Goal: Check status: Check status

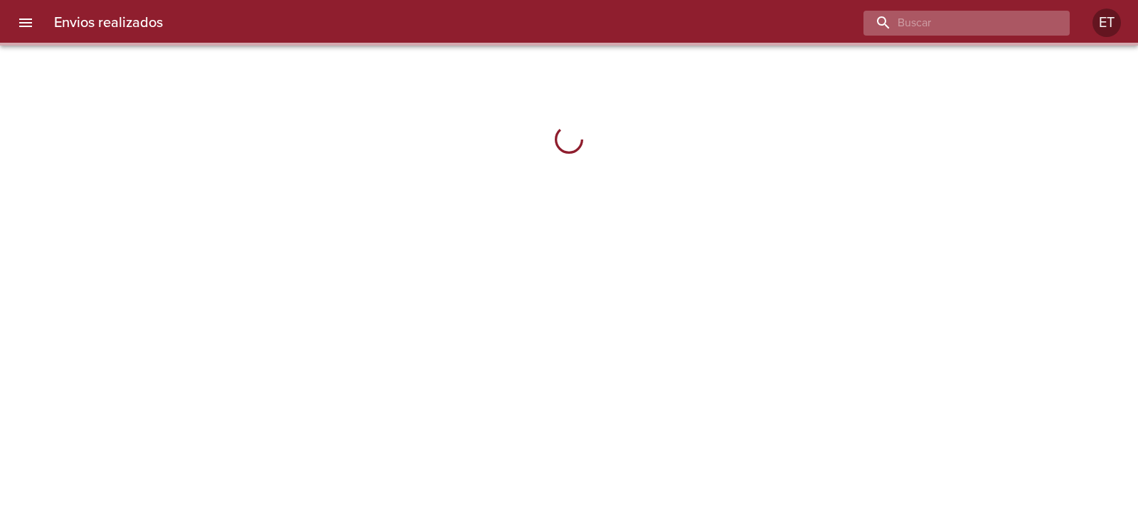
click at [1023, 22] on input "buscar" at bounding box center [955, 23] width 182 height 25
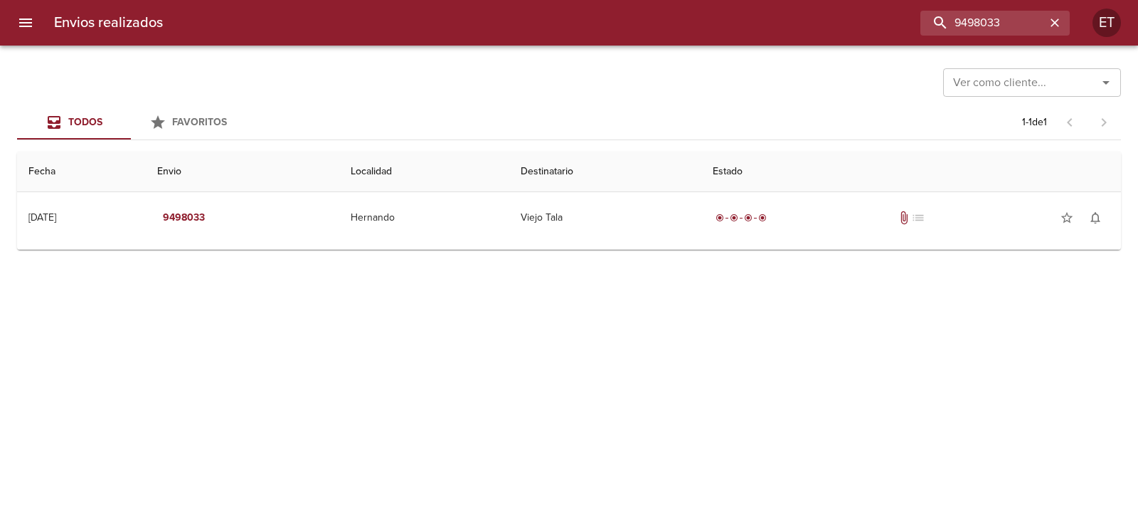
drag, startPoint x: 776, startPoint y: 157, endPoint x: 782, endPoint y: 184, distance: 26.9
click at [775, 159] on th "Estado" at bounding box center [911, 172] width 420 height 41
click at [782, 186] on th "Estado" at bounding box center [911, 172] width 420 height 41
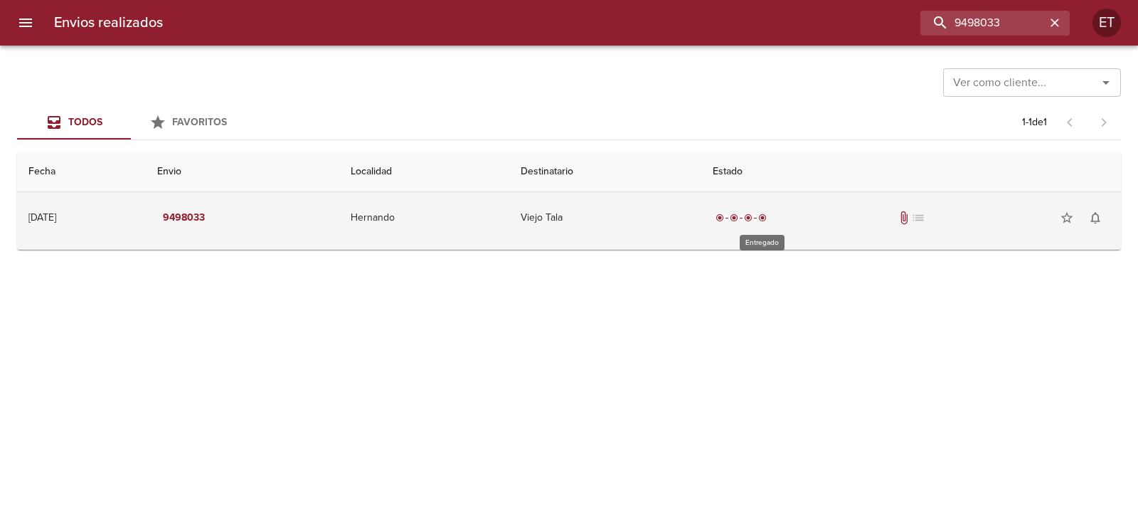
click at [770, 217] on div "radio_button_checked" at bounding box center [763, 217] width 14 height 9
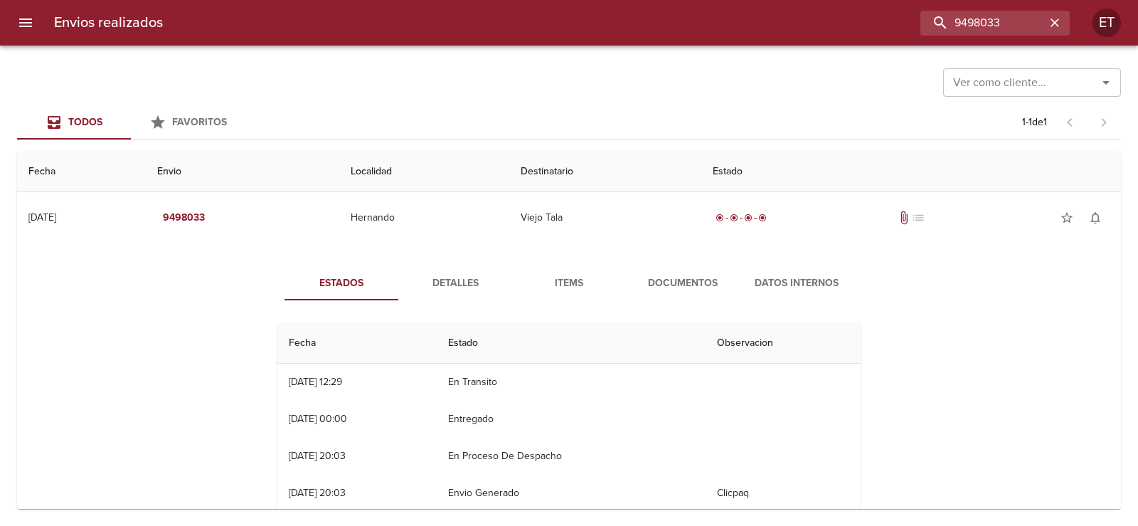
click at [648, 284] on span "Documentos" at bounding box center [683, 284] width 97 height 18
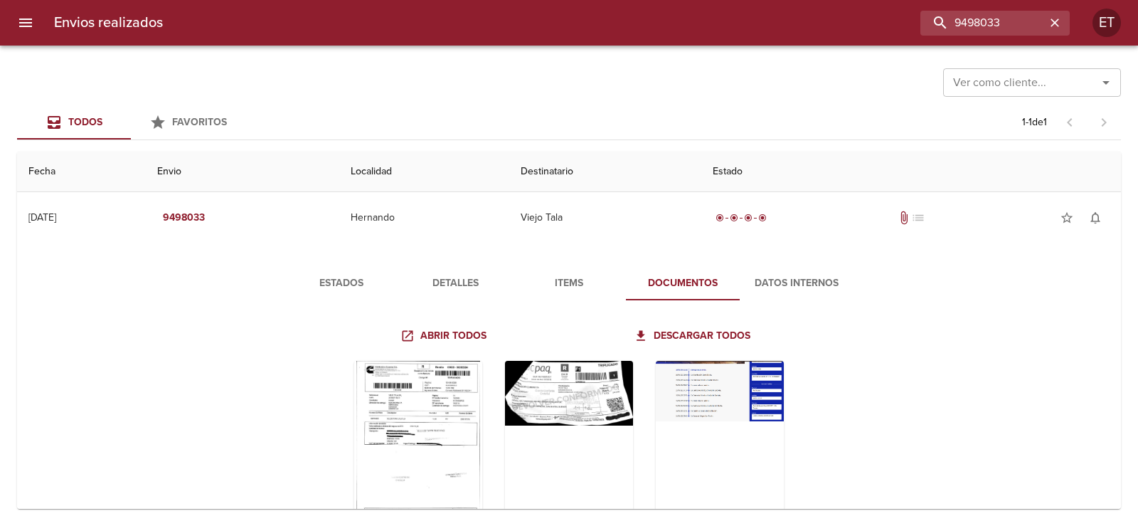
scroll to position [70, 0]
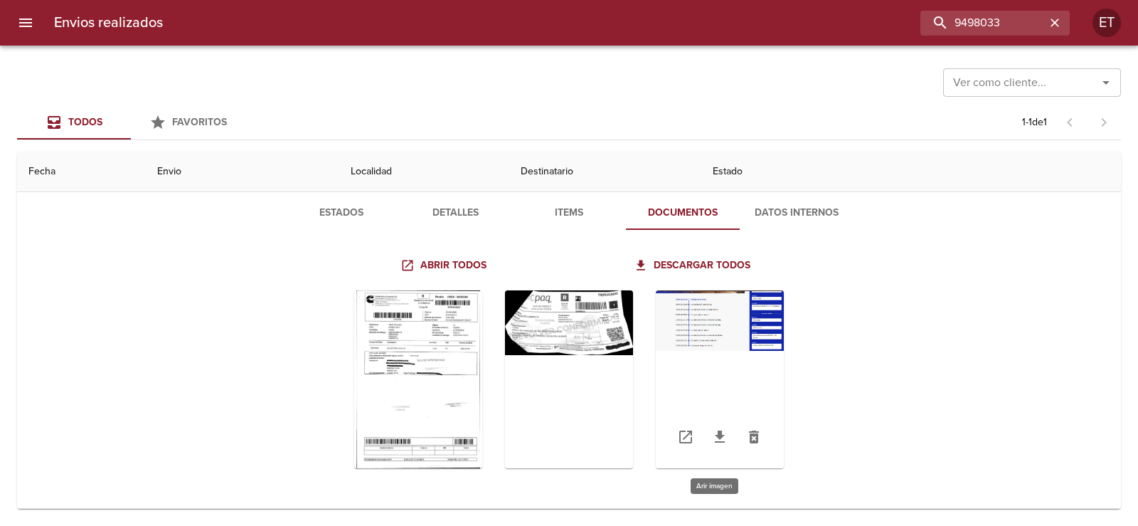
click at [708, 322] on div "Tabla de envíos del cliente" at bounding box center [720, 379] width 128 height 178
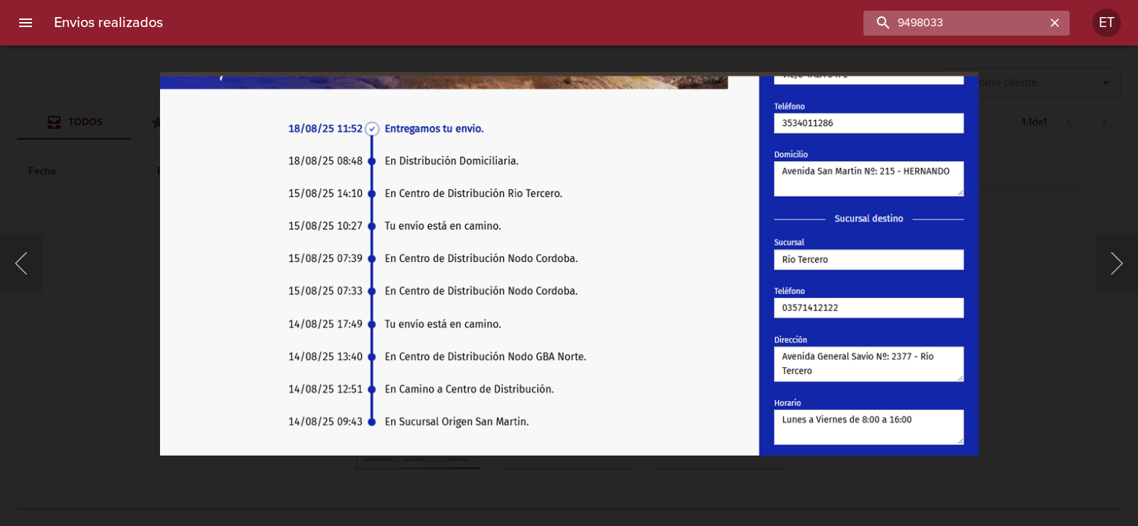
click at [963, 21] on input "9498033" at bounding box center [955, 23] width 182 height 25
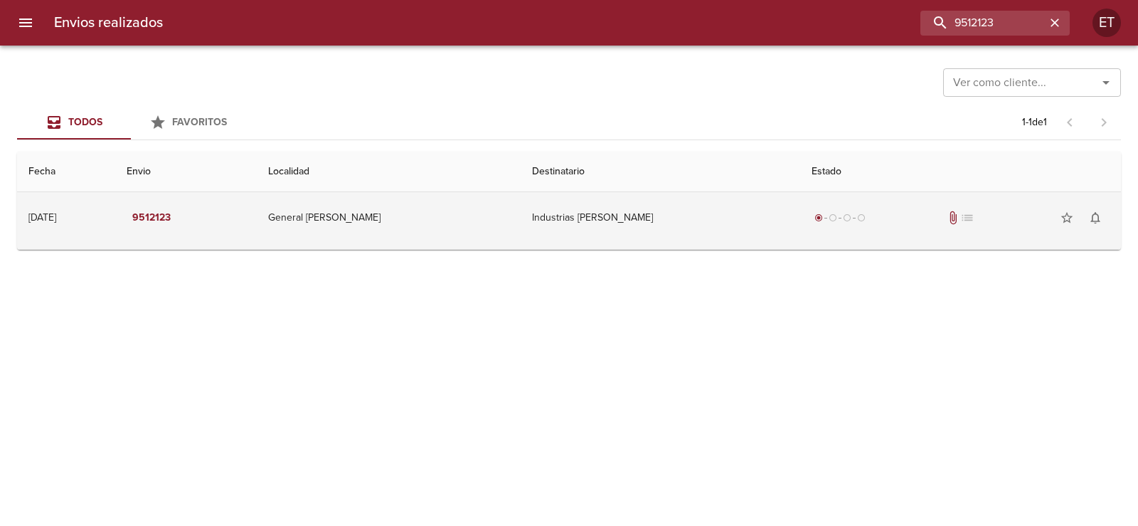
click at [884, 229] on div "radio_button_checked radio_button_unchecked radio_button_unchecked radio_button…" at bounding box center [961, 217] width 298 height 28
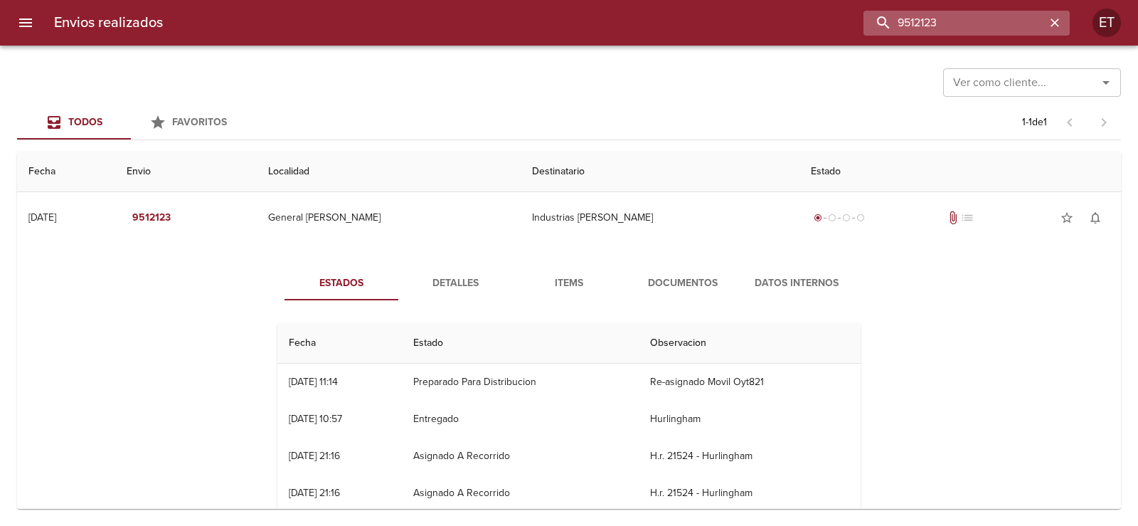
click at [969, 17] on input "9512123" at bounding box center [955, 23] width 182 height 25
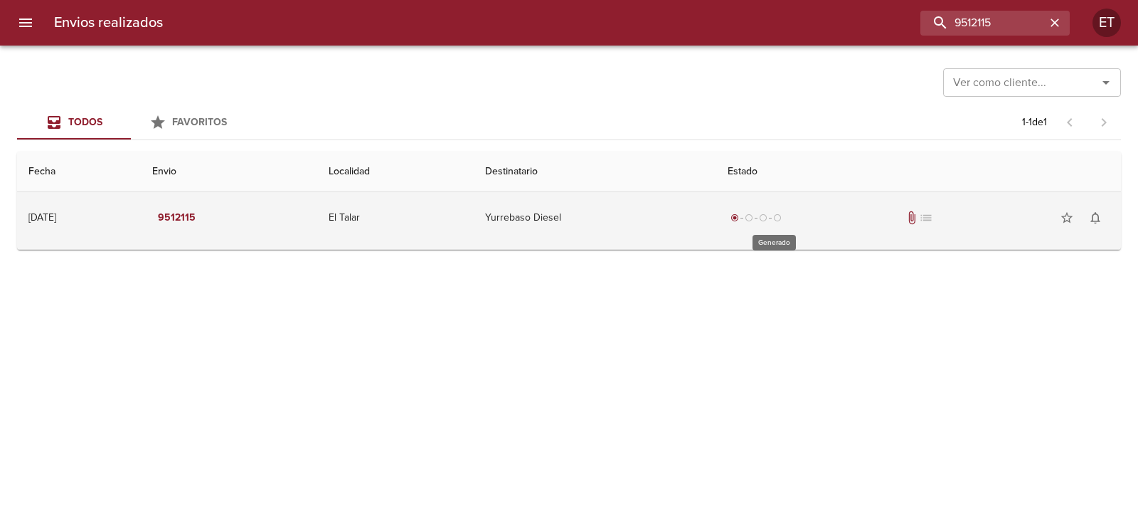
click at [757, 222] on div "radio_button_checked radio_button_unchecked radio_button_unchecked radio_button…" at bounding box center [756, 218] width 57 height 14
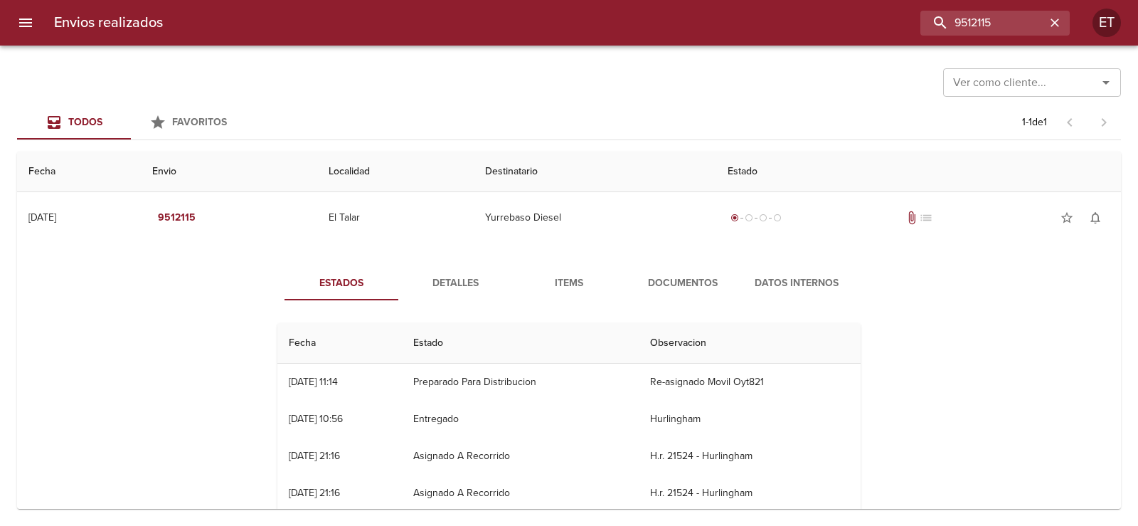
click at [664, 284] on span "Documentos" at bounding box center [683, 284] width 97 height 18
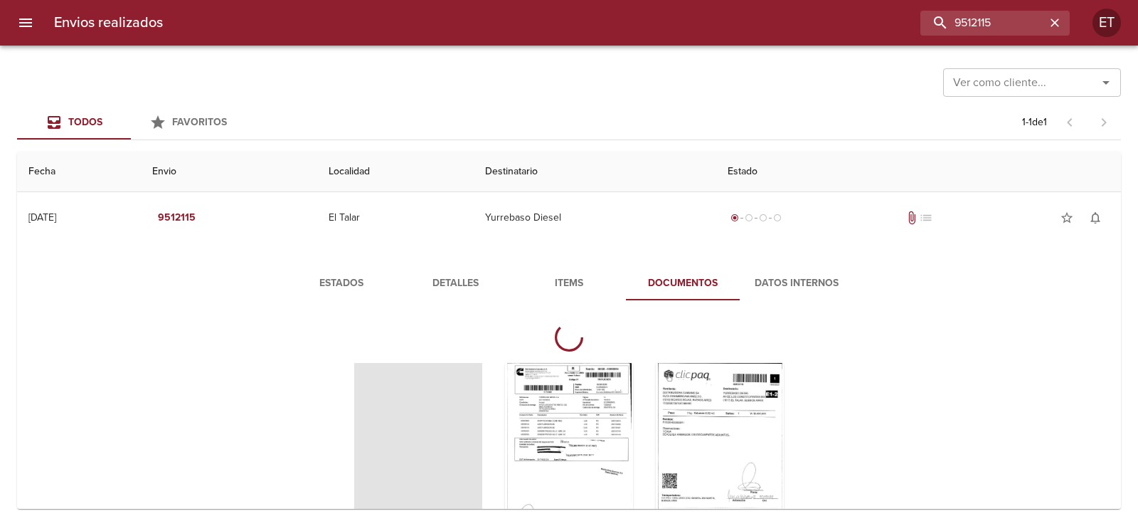
click at [440, 273] on button "Detalles" at bounding box center [455, 283] width 114 height 34
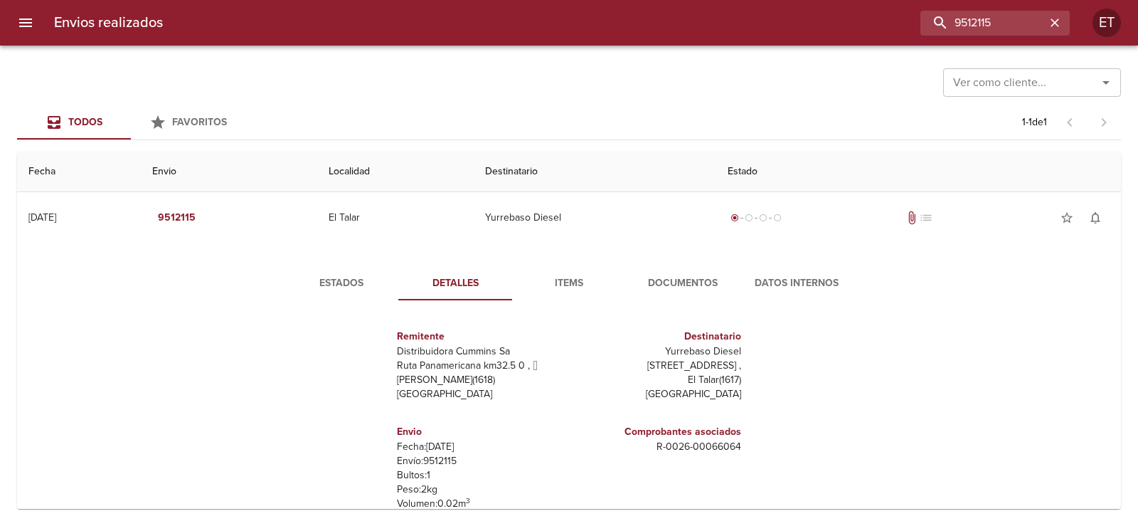
click at [550, 273] on button "Items" at bounding box center [569, 283] width 114 height 34
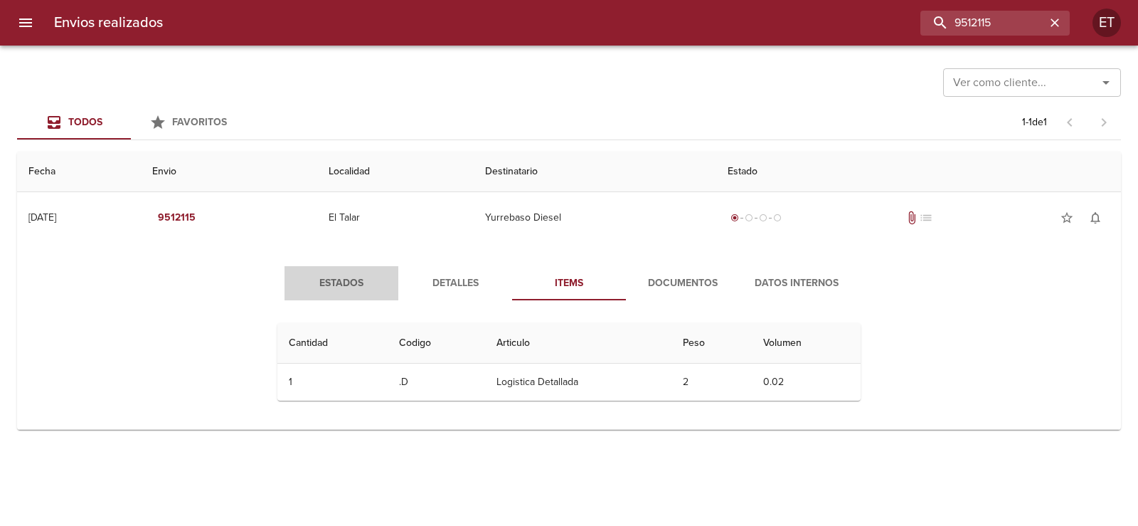
click at [366, 277] on span "Estados" at bounding box center [341, 284] width 97 height 18
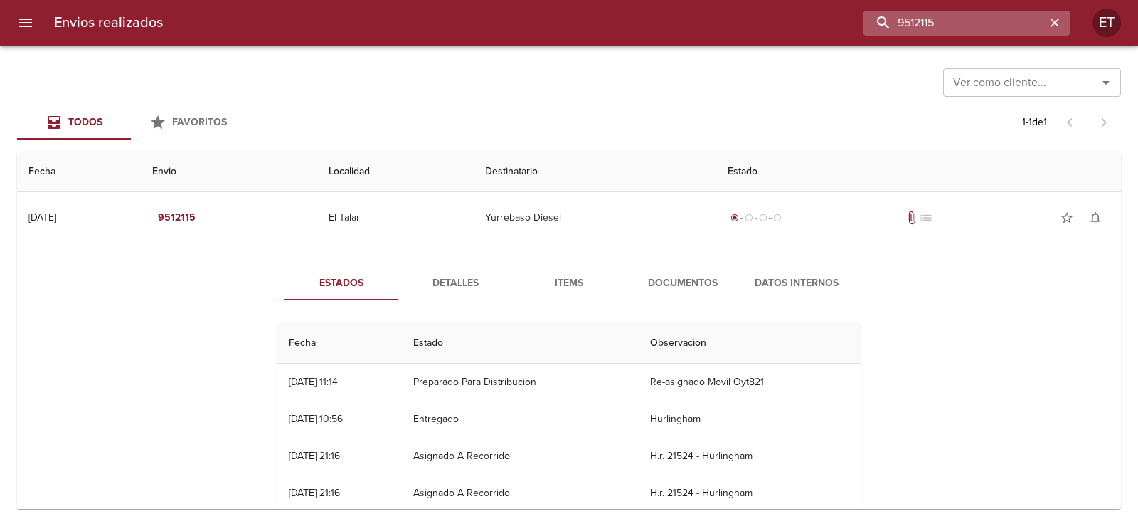
click at [979, 18] on input "9512115" at bounding box center [955, 23] width 182 height 25
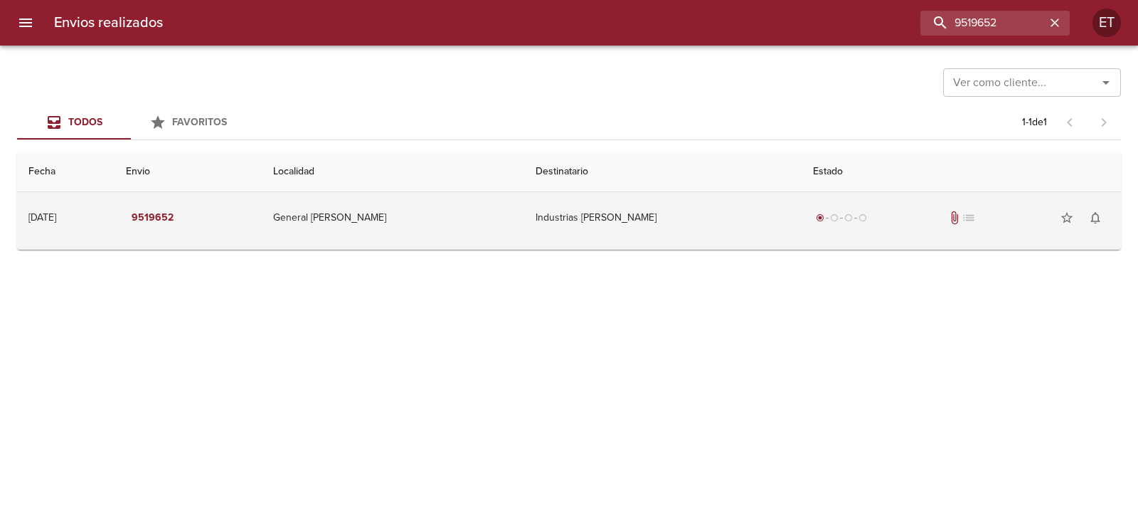
click at [662, 228] on td "Industrias [PERSON_NAME]" at bounding box center [662, 217] width 277 height 51
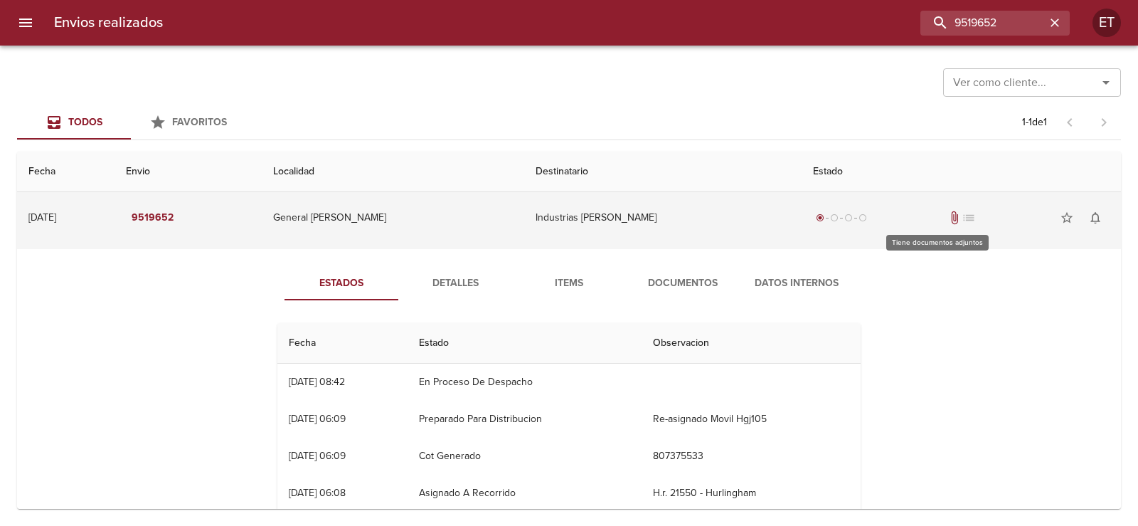
click at [948, 213] on span "attach_file" at bounding box center [955, 218] width 14 height 14
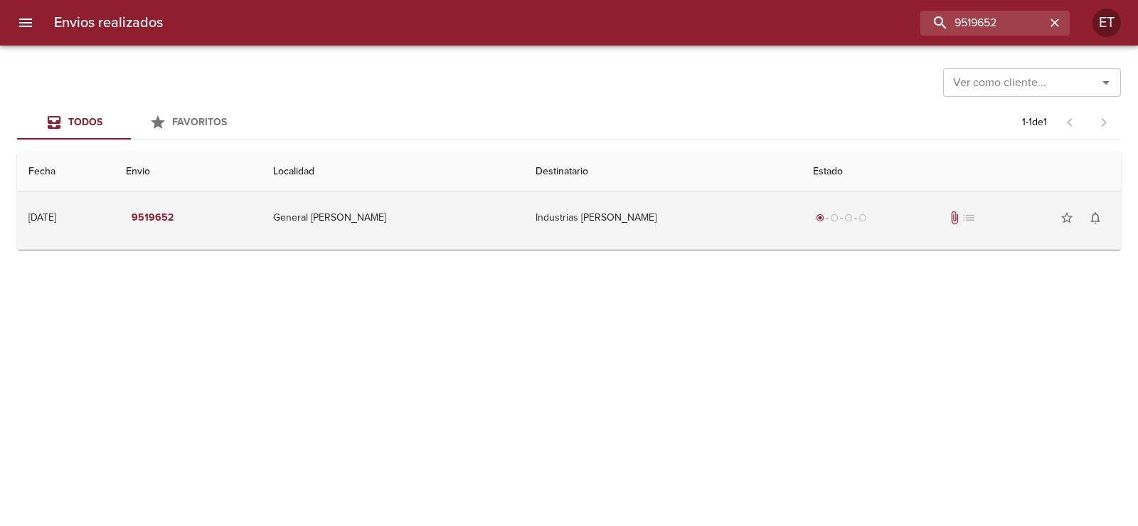
click at [962, 217] on span "list" at bounding box center [969, 218] width 14 height 14
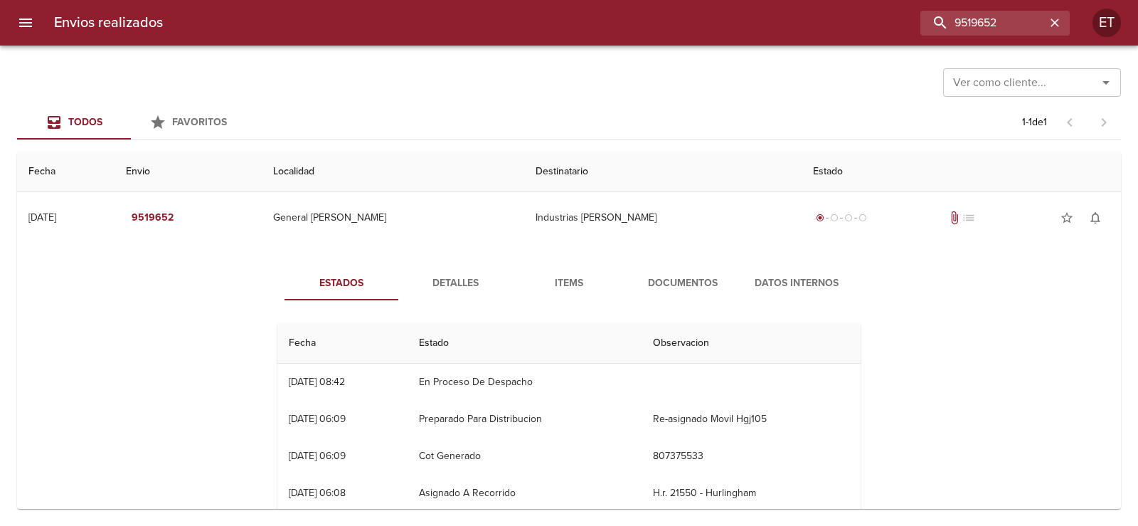
click at [699, 280] on span "Documentos" at bounding box center [683, 284] width 97 height 18
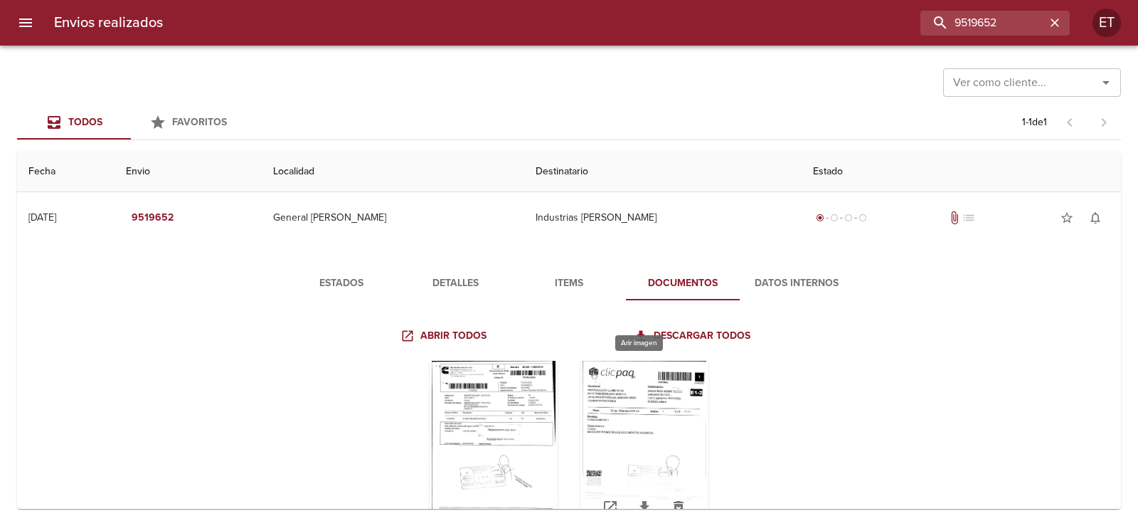
click at [692, 421] on div "Tabla de envíos del cliente" at bounding box center [645, 450] width 128 height 178
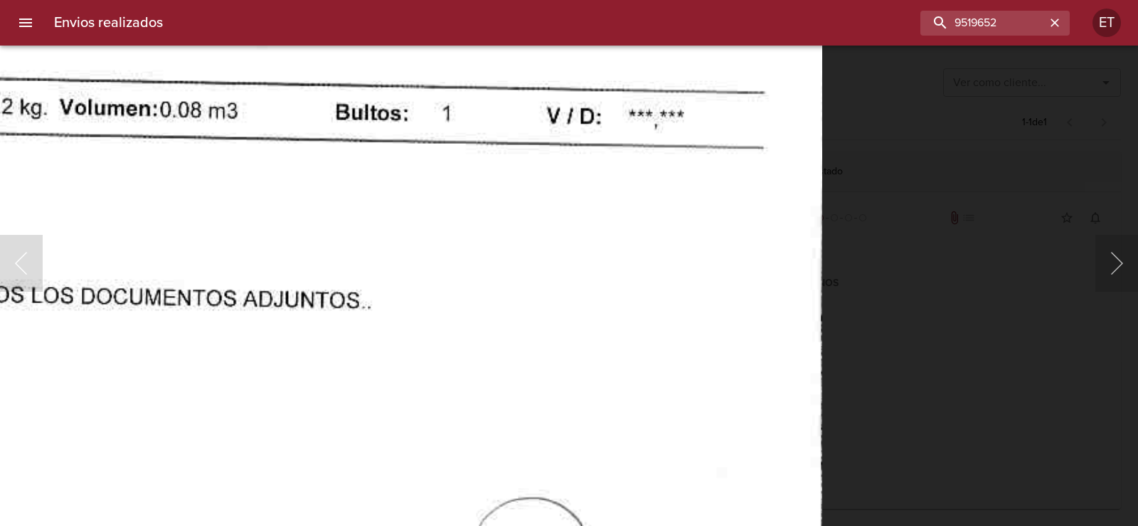
click at [598, 0] on html "Envios realizados 9519652 ET Ver como cliente... Ver como cliente... Todos Favo…" at bounding box center [569, 0] width 1138 height 0
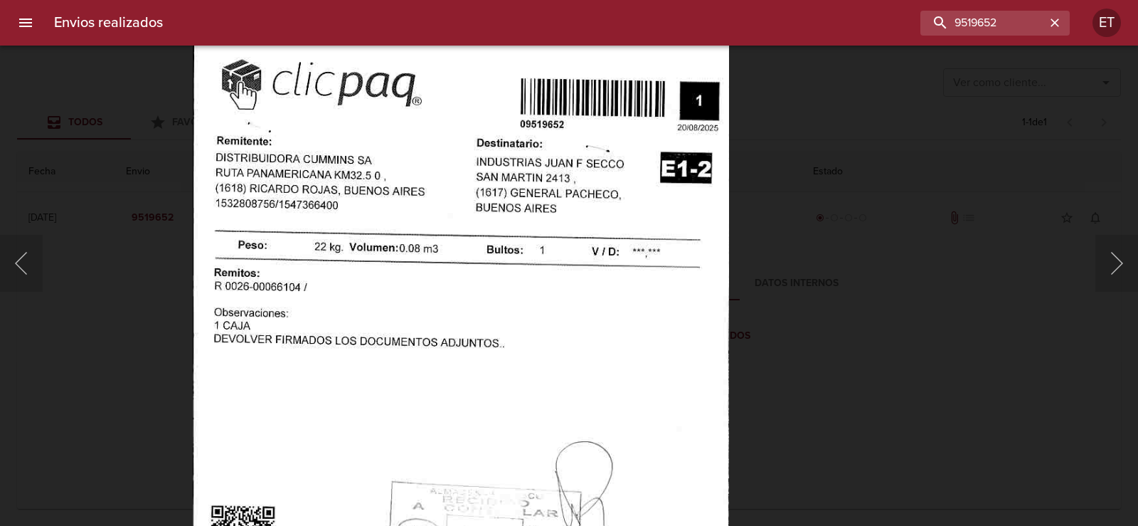
click at [838, 156] on div "Lightbox" at bounding box center [569, 263] width 1138 height 526
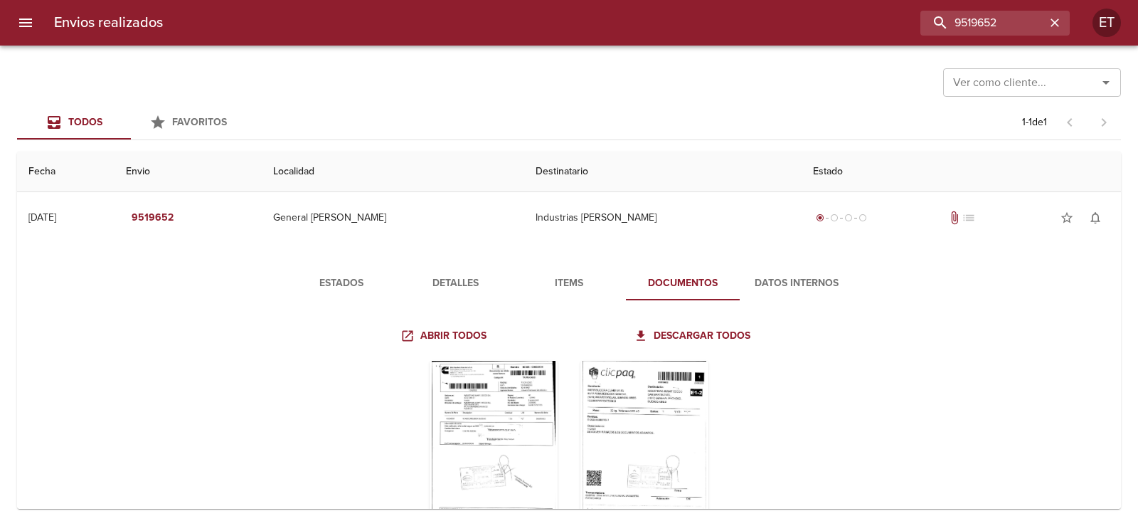
click at [455, 277] on span "Detalles" at bounding box center [455, 284] width 97 height 18
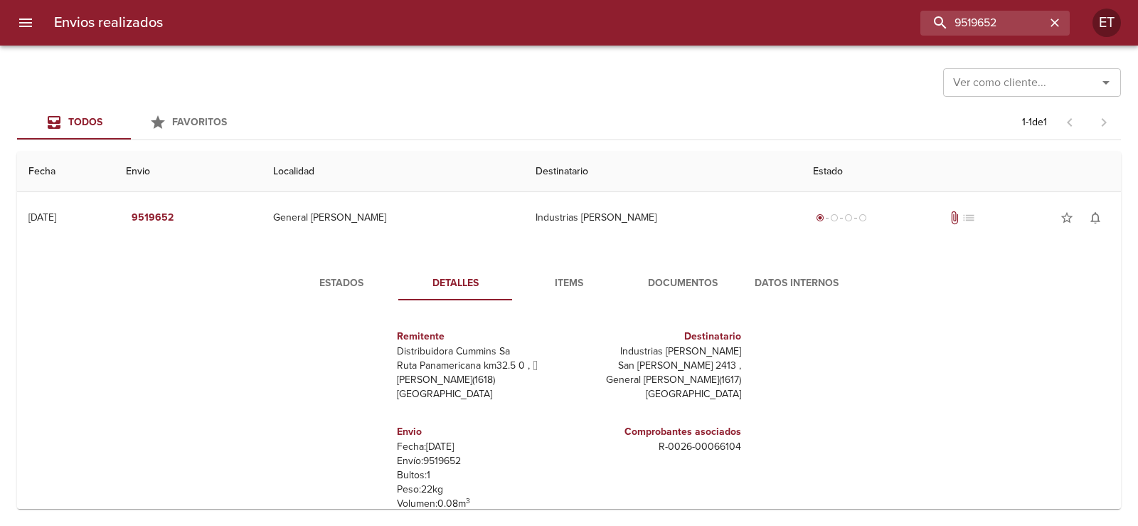
drag, startPoint x: 561, startPoint y: 279, endPoint x: 356, endPoint y: 279, distance: 205.6
click at [556, 279] on span "Items" at bounding box center [569, 284] width 97 height 18
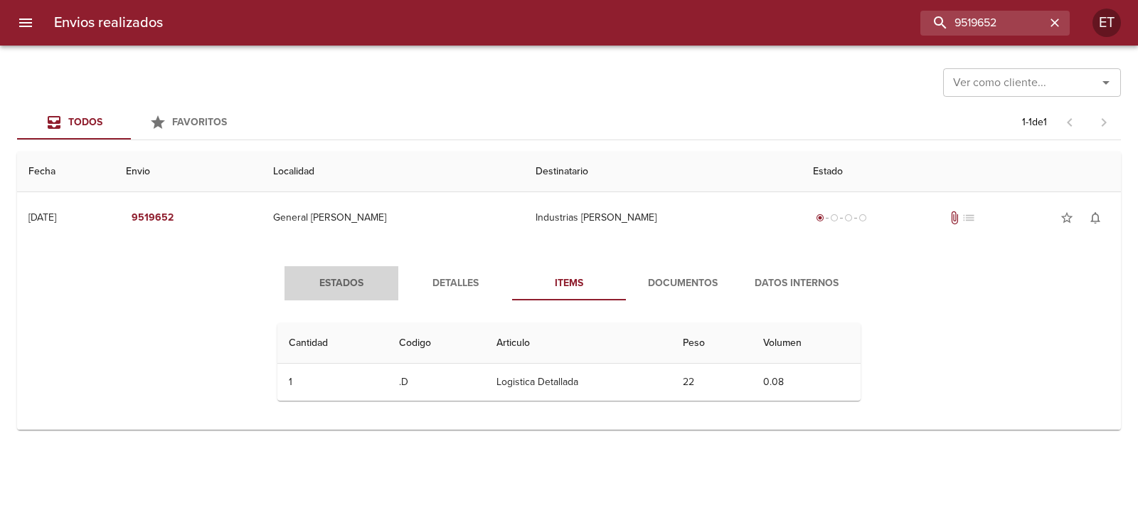
click at [366, 279] on span "Estados" at bounding box center [341, 284] width 97 height 18
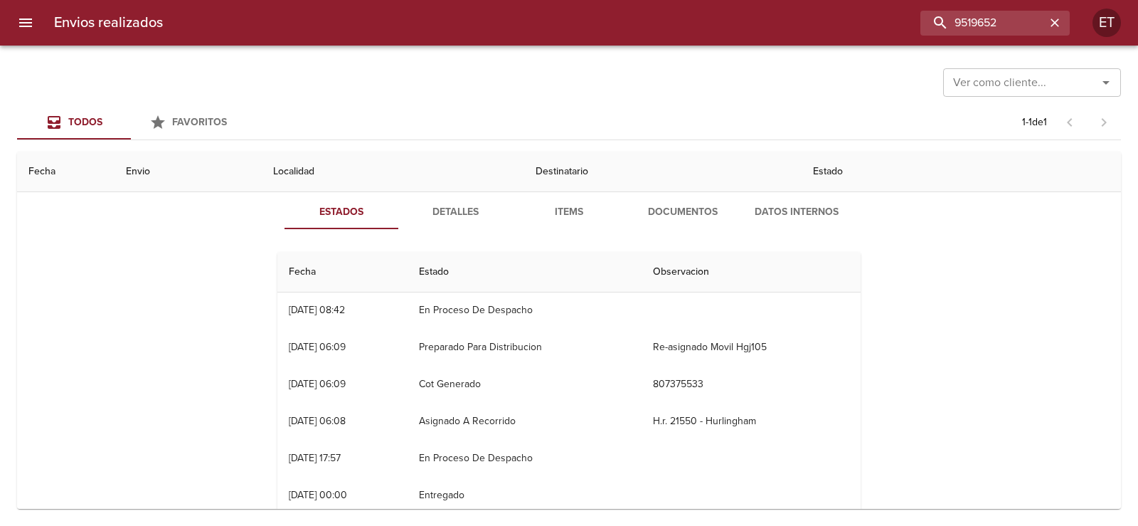
scroll to position [105, 0]
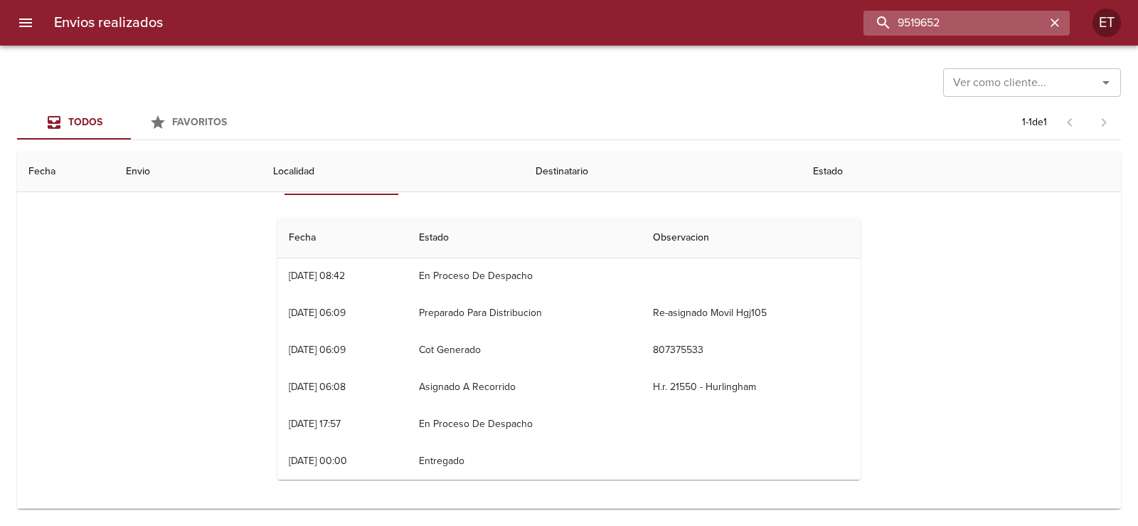
click at [960, 11] on input "9519652" at bounding box center [955, 23] width 182 height 25
click at [963, 16] on input "9519652" at bounding box center [955, 23] width 182 height 25
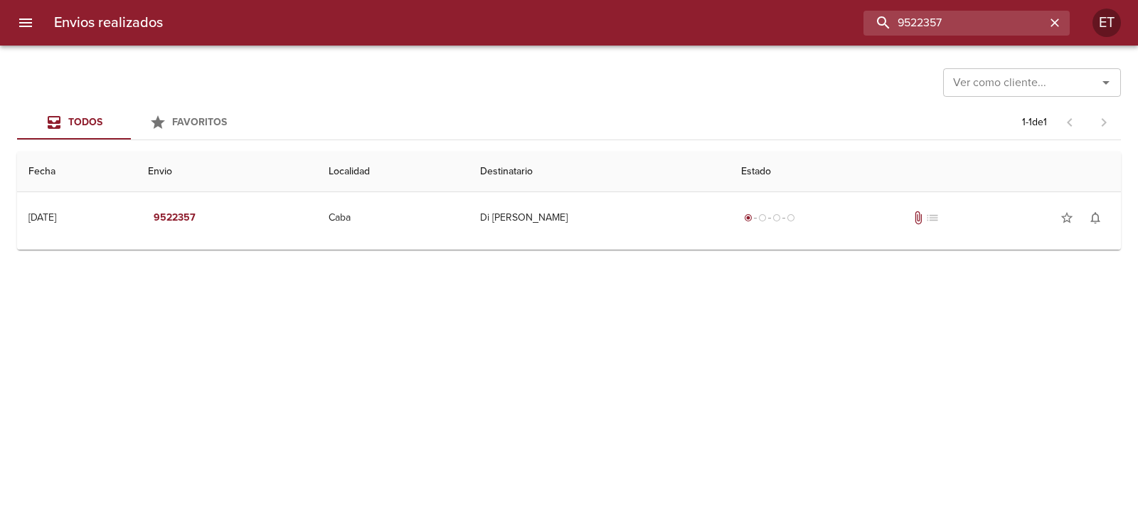
scroll to position [0, 0]
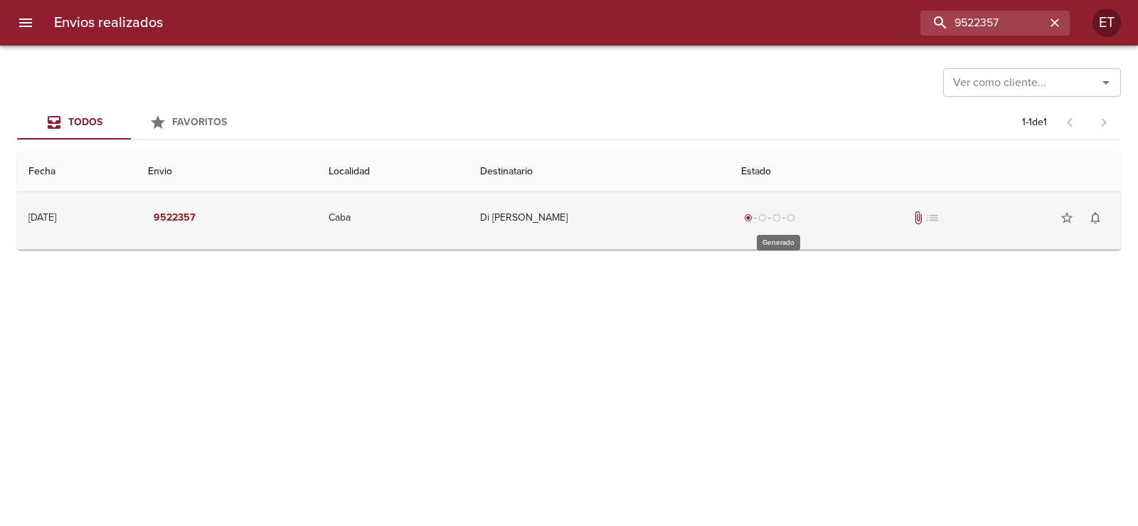
click at [756, 222] on div "radio_button_checked radio_button_unchecked radio_button_unchecked radio_button…" at bounding box center [769, 218] width 57 height 14
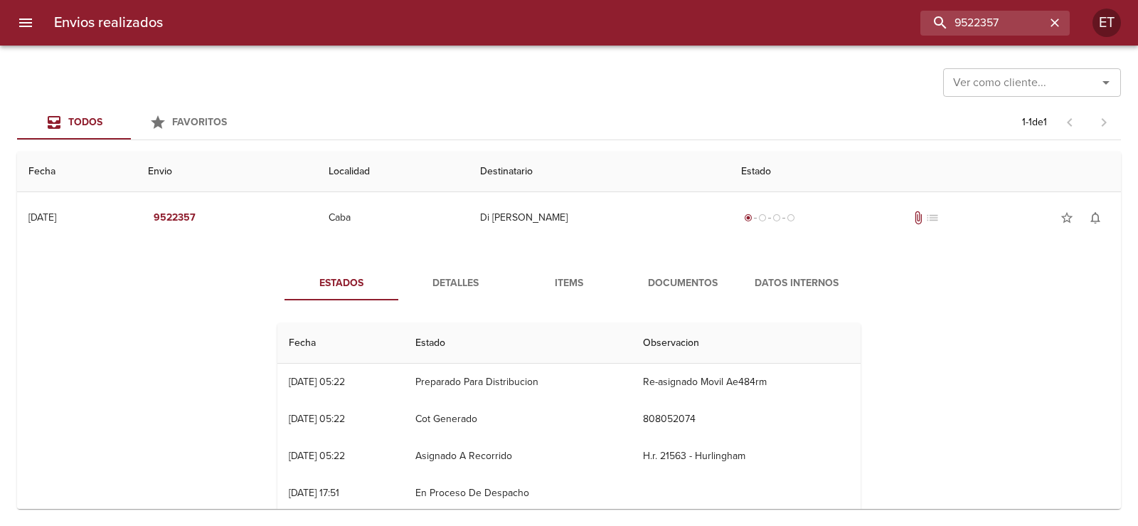
click at [680, 278] on span "Documentos" at bounding box center [683, 284] width 97 height 18
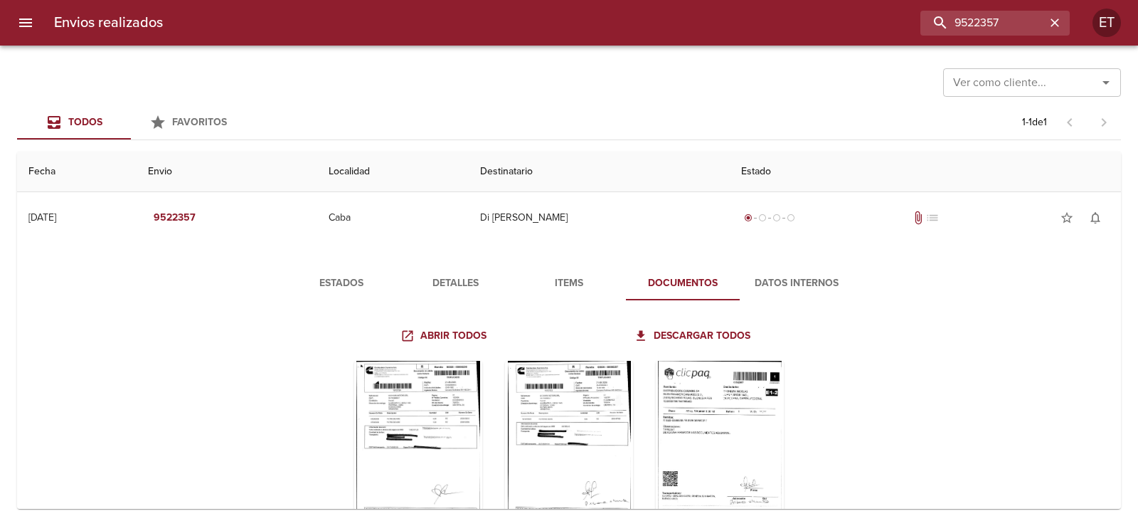
click at [426, 284] on span "Detalles" at bounding box center [455, 284] width 97 height 18
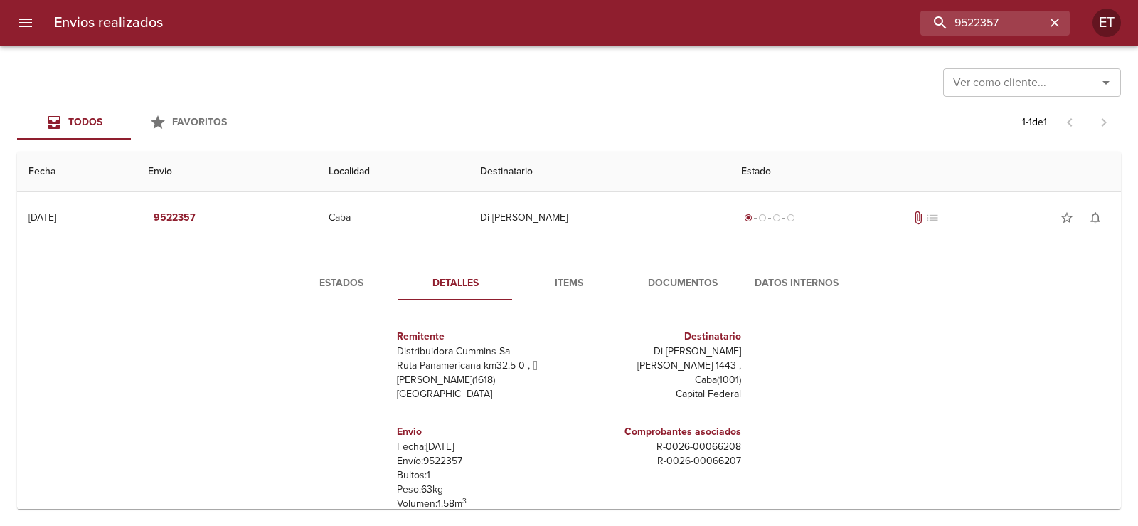
scroll to position [7, 0]
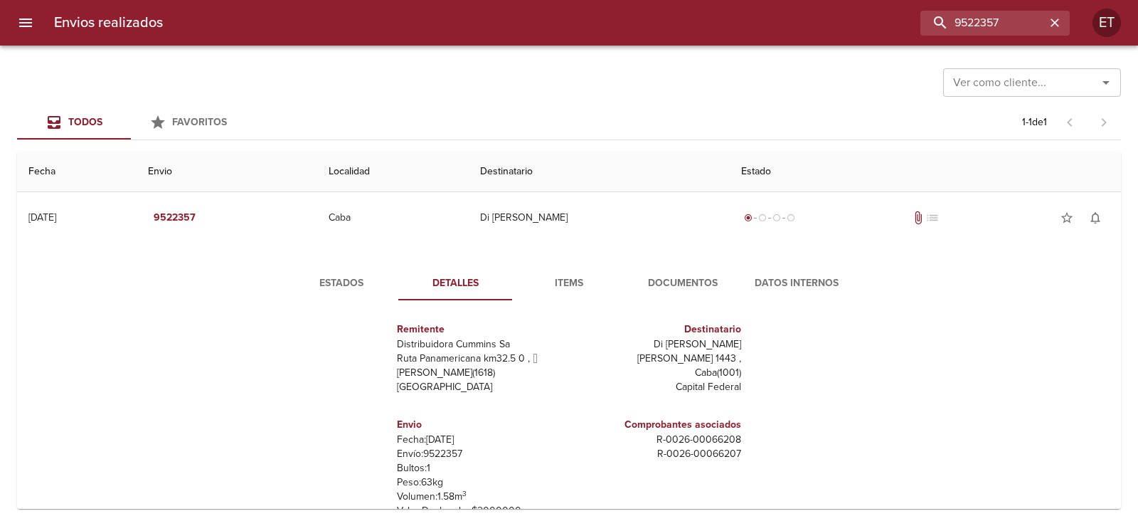
click at [297, 286] on span "Estados" at bounding box center [341, 284] width 97 height 18
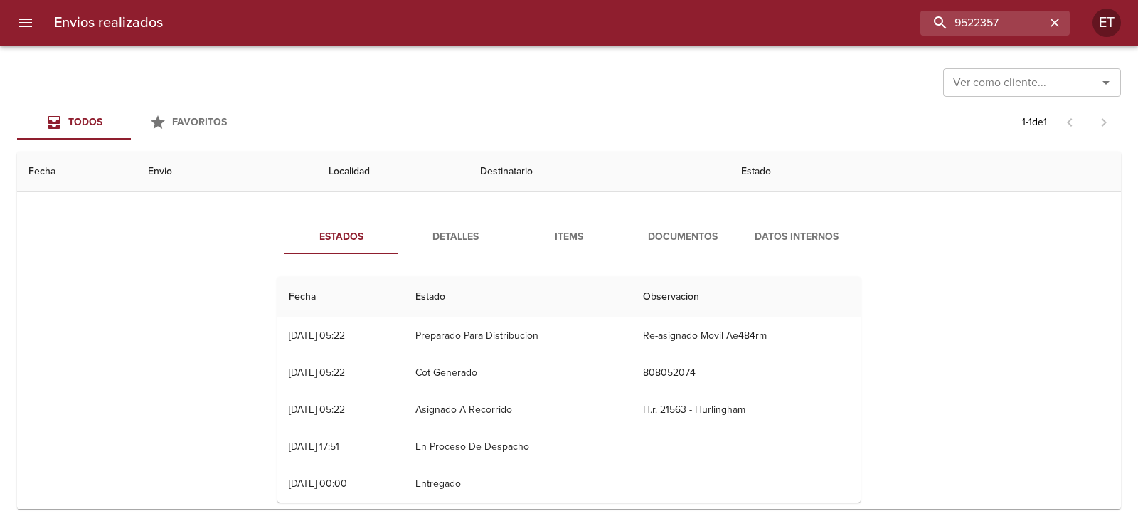
scroll to position [69, 0]
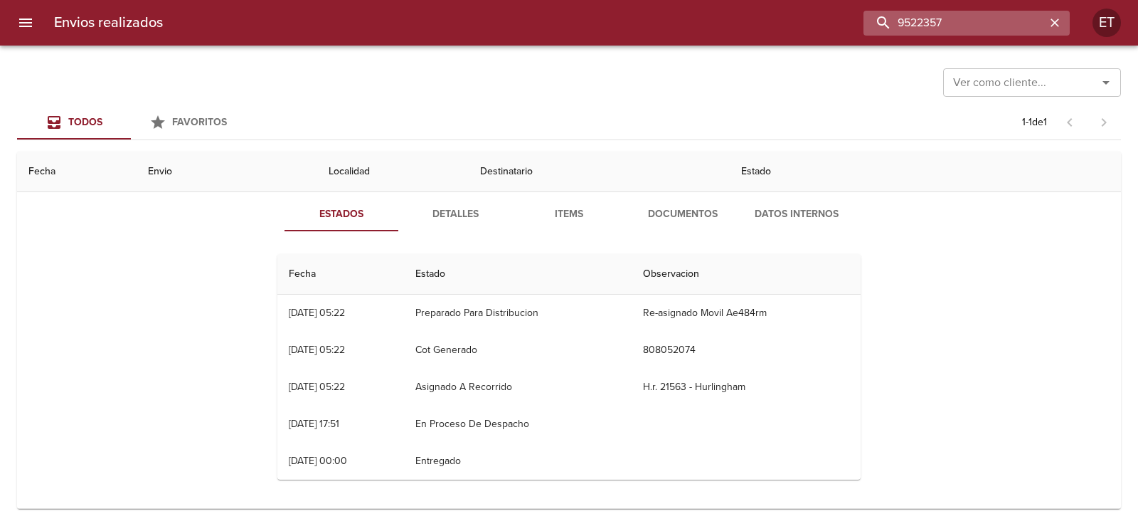
click at [979, 18] on input "9522357" at bounding box center [955, 23] width 182 height 25
type input "9522348"
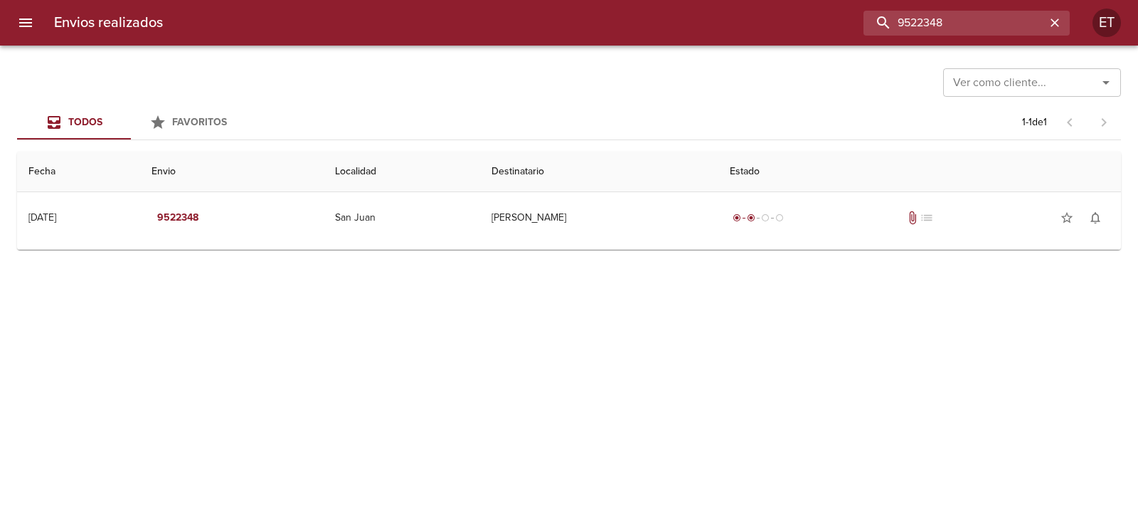
scroll to position [0, 0]
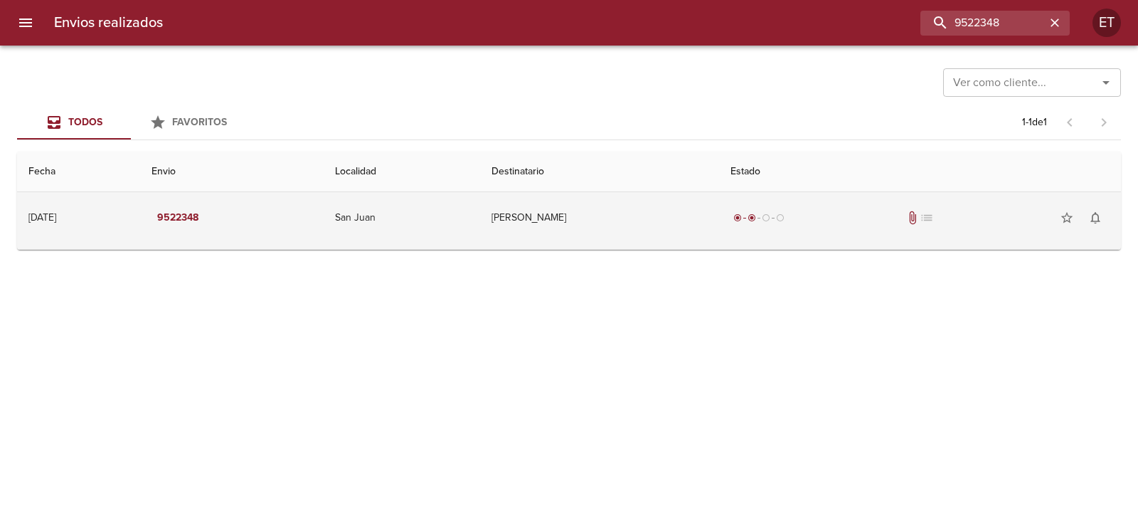
click at [768, 223] on td "radio_button_checked radio_button_checked radio_button_unchecked radio_button_u…" at bounding box center [920, 217] width 402 height 51
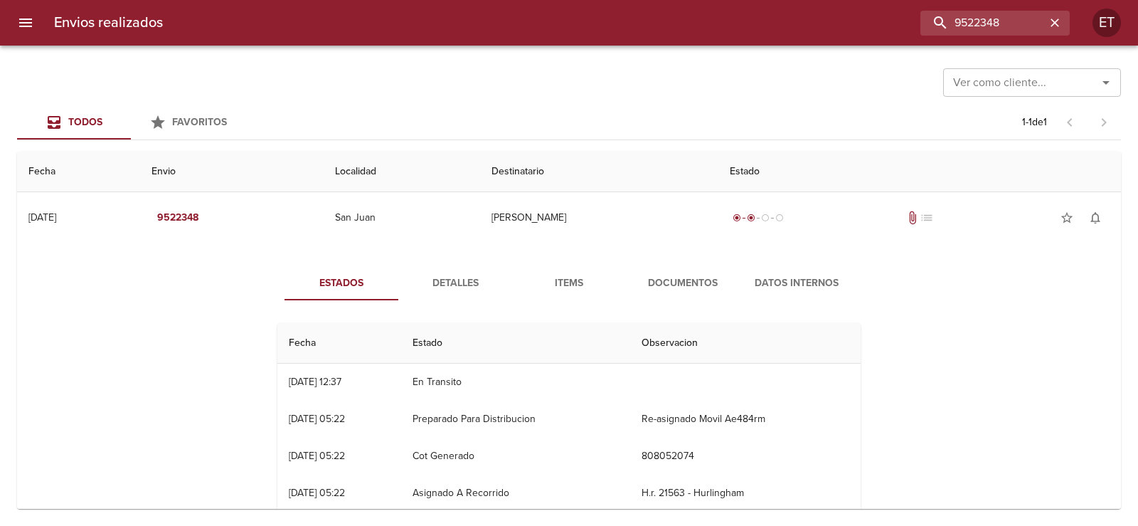
click at [669, 288] on span "Documentos" at bounding box center [683, 284] width 97 height 18
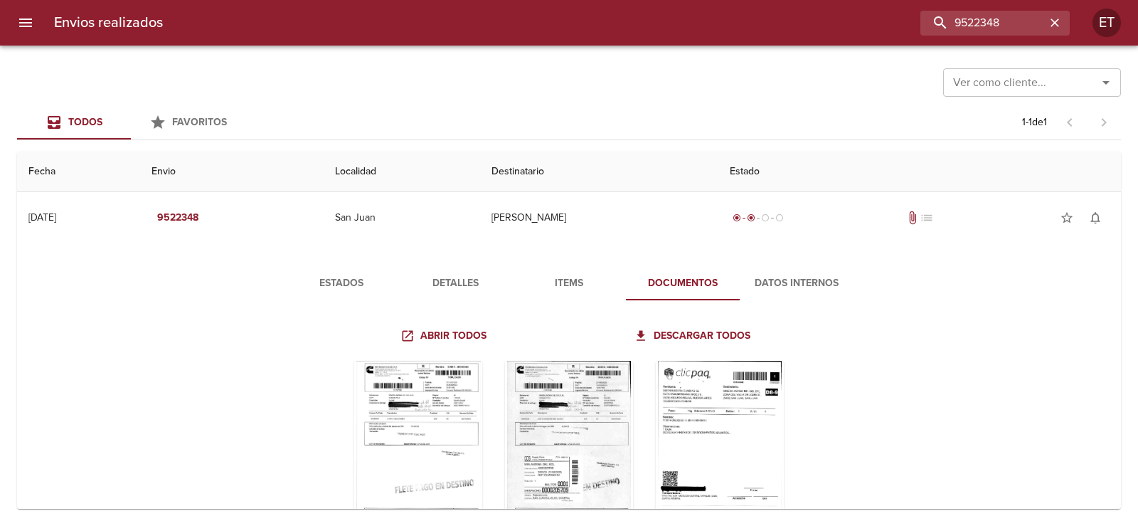
click at [424, 288] on span "Detalles" at bounding box center [455, 284] width 97 height 18
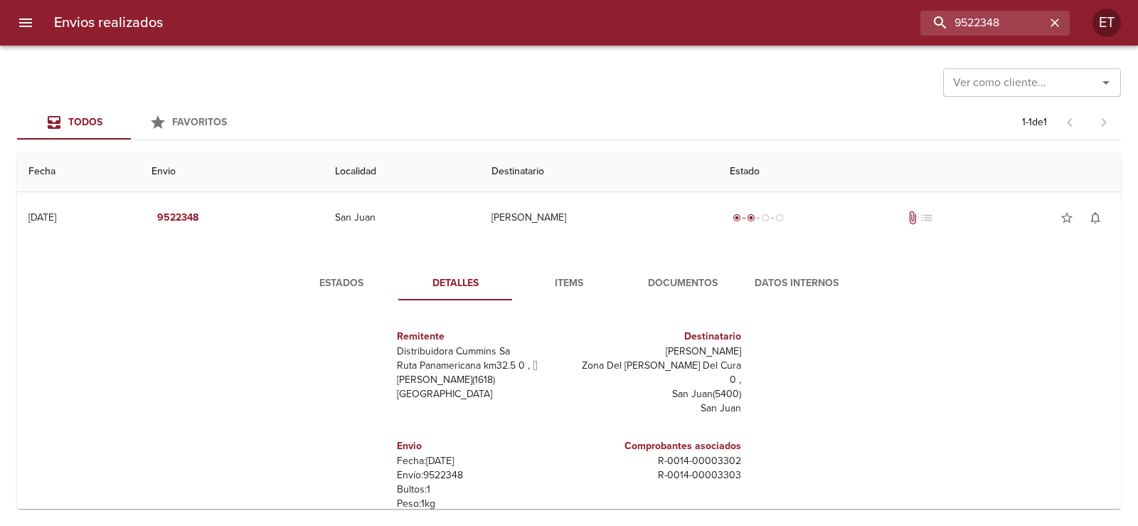
click at [679, 291] on span "Documentos" at bounding box center [683, 284] width 97 height 18
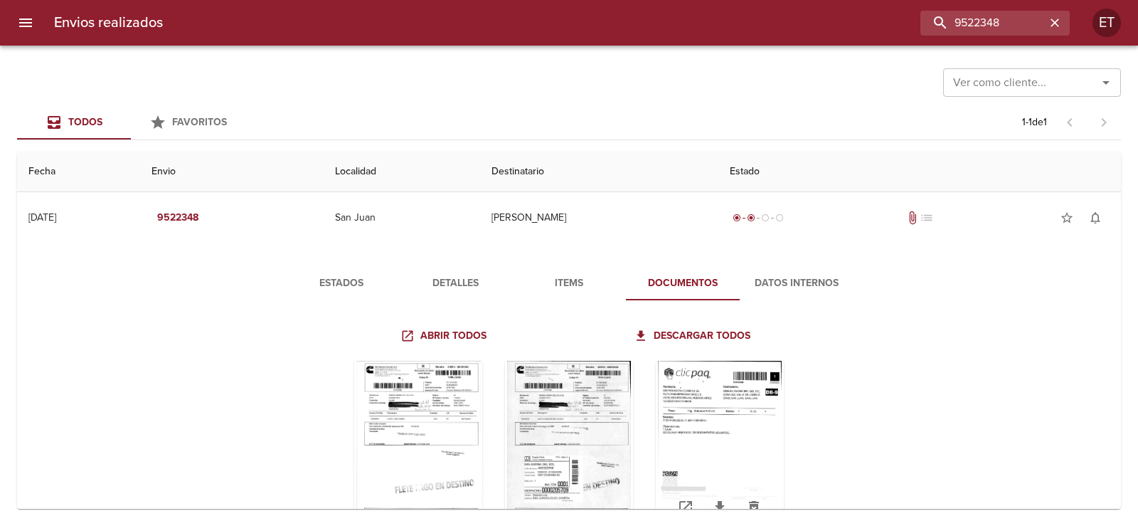
click at [762, 446] on div "Tabla de envíos del cliente" at bounding box center [720, 450] width 128 height 178
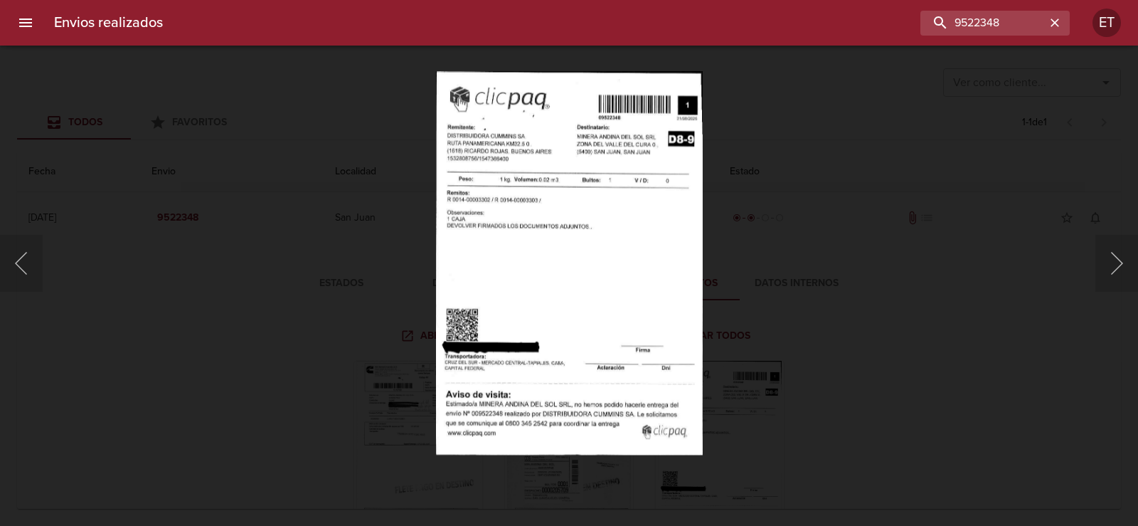
click at [919, 279] on div "Lightbox" at bounding box center [569, 263] width 1138 height 526
